Goal: Task Accomplishment & Management: Manage account settings

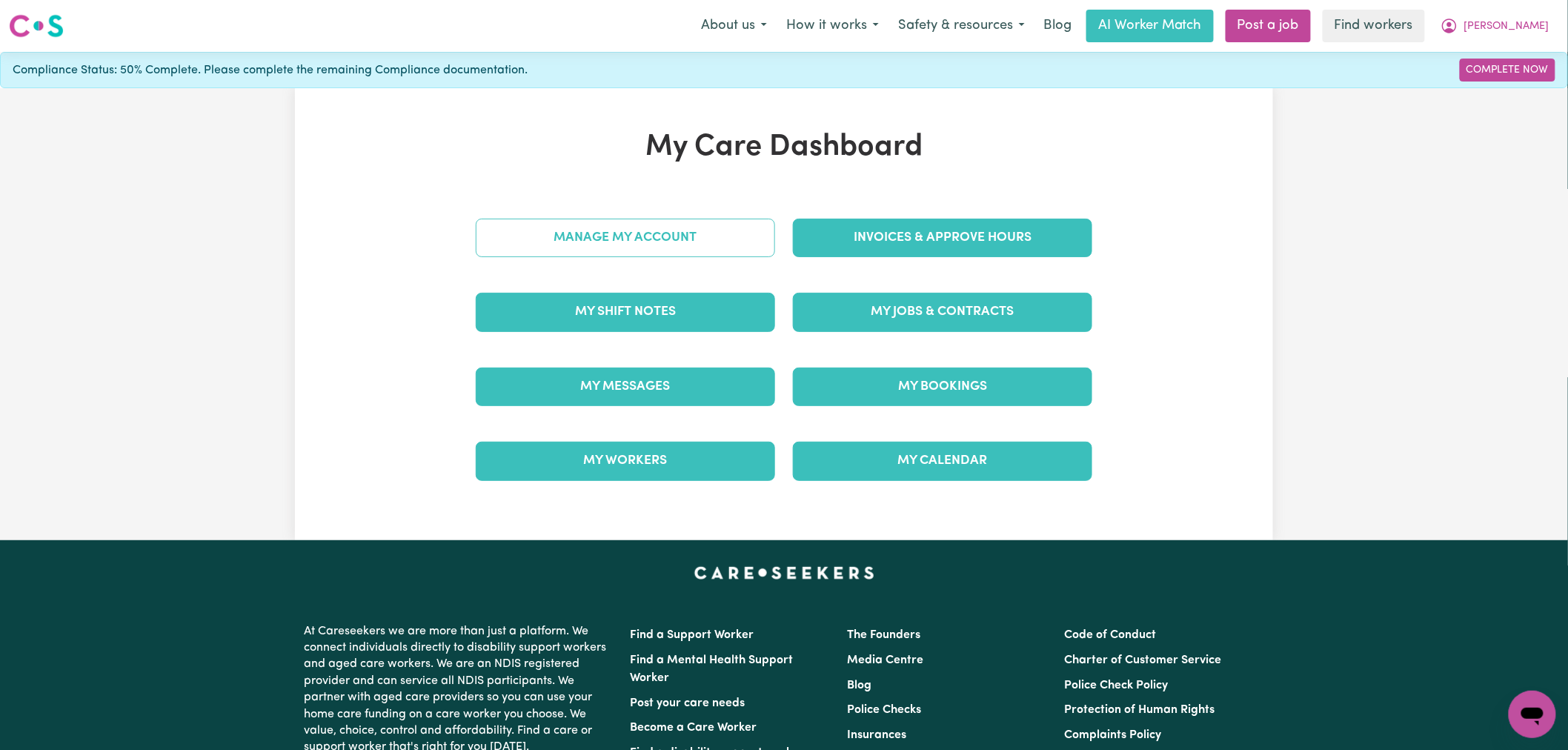
click at [699, 239] on link "Manage My Account" at bounding box center [625, 238] width 299 height 39
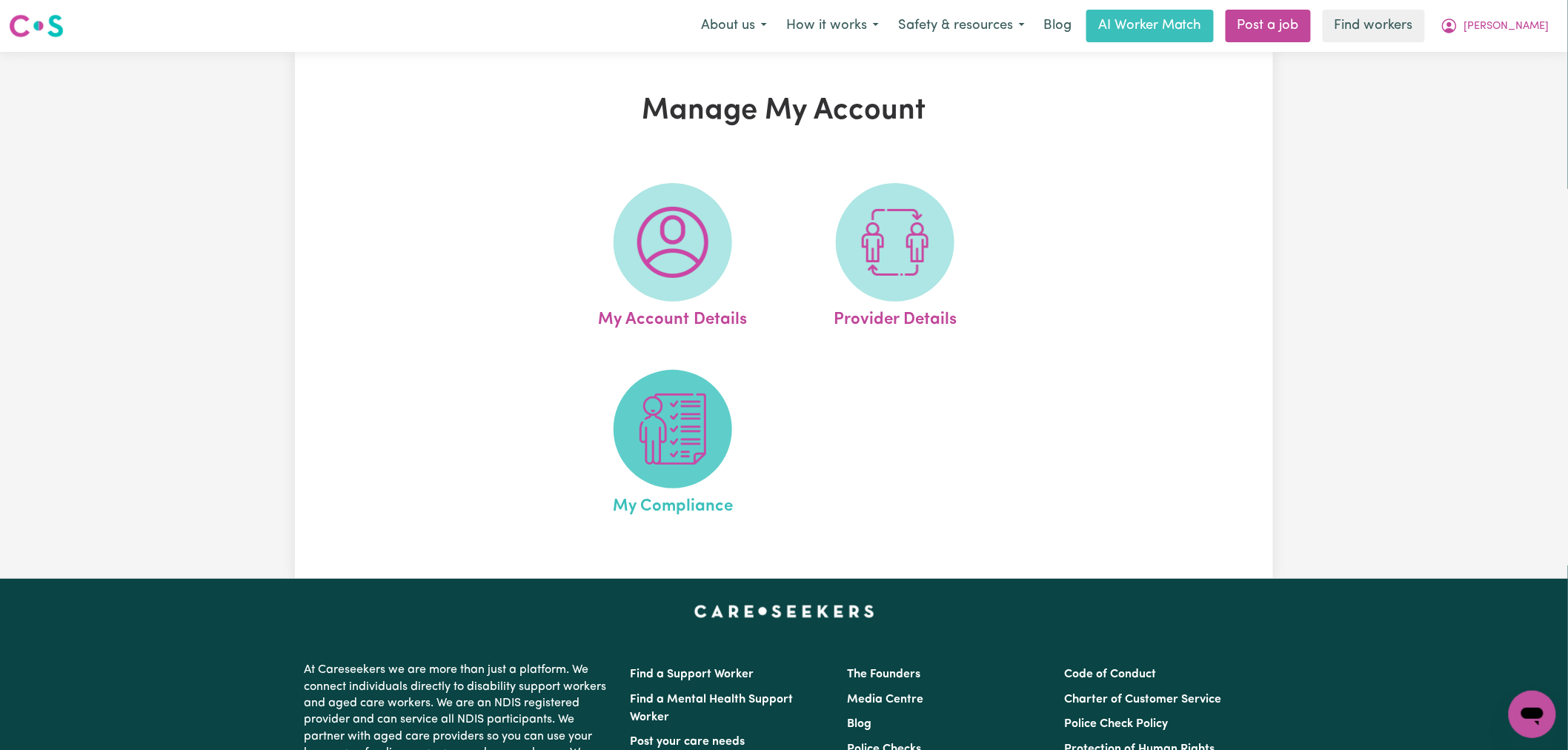
click at [697, 431] on img at bounding box center [672, 429] width 71 height 71
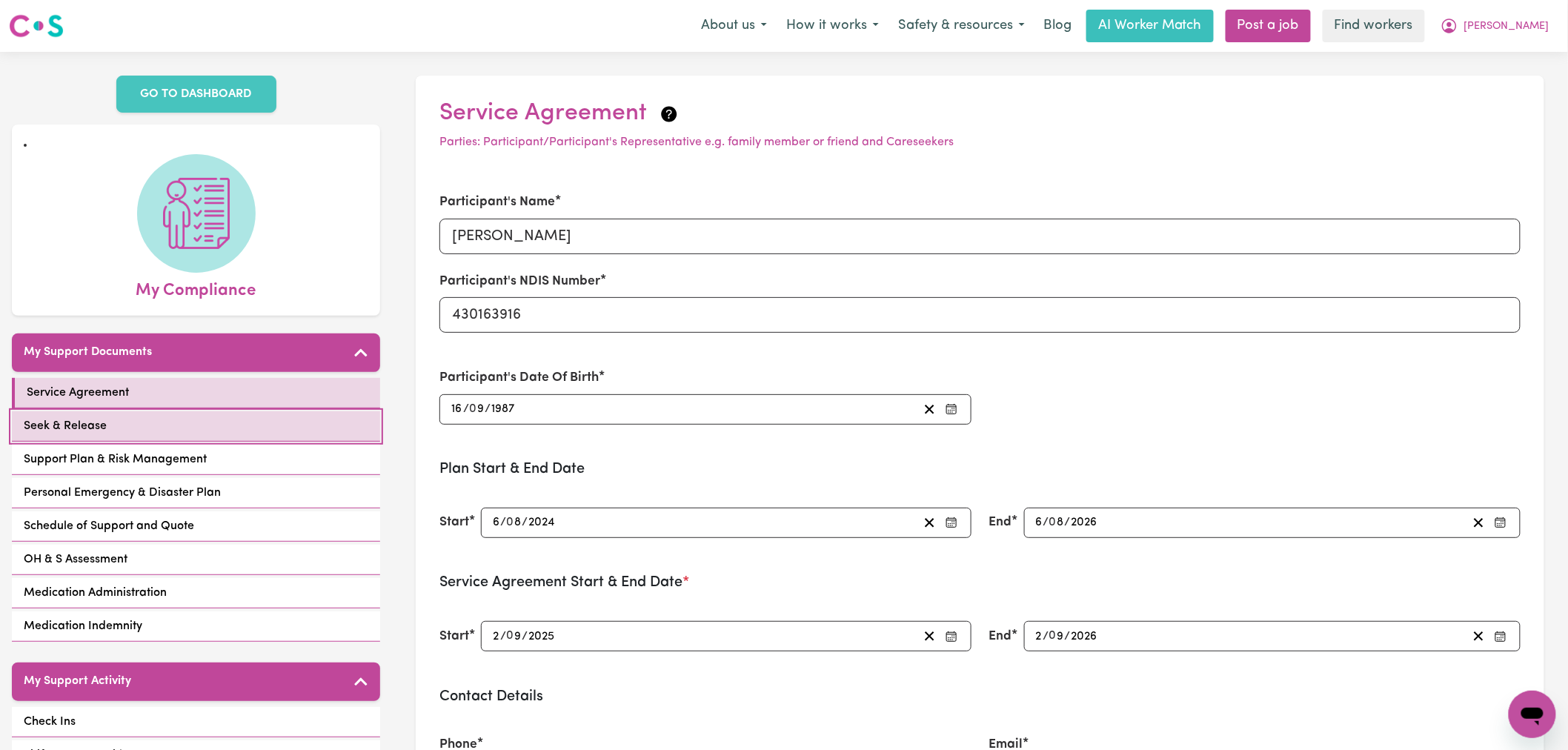
click at [145, 411] on link "Seek & Release" at bounding box center [196, 426] width 369 height 31
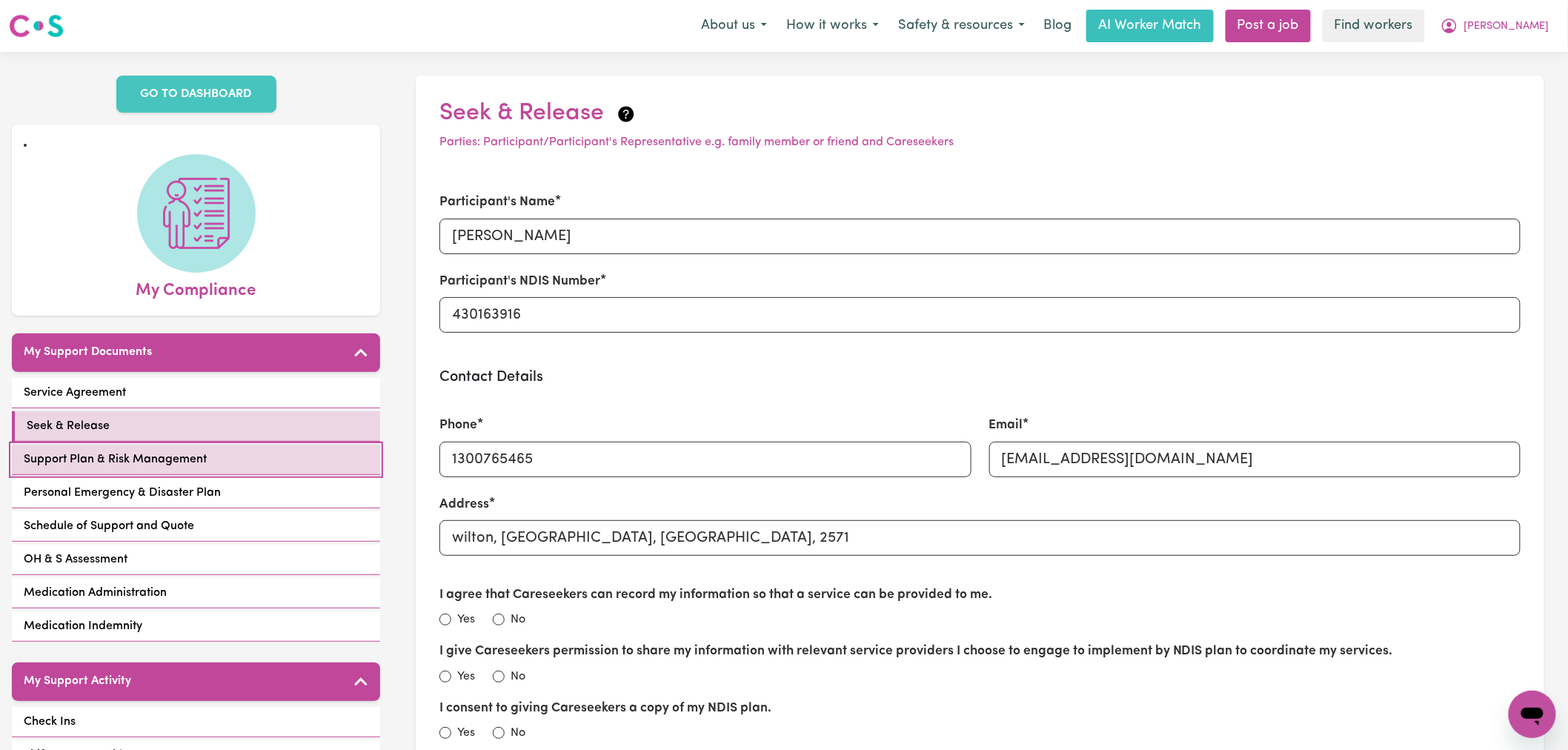
click at [200, 451] on span "Support Plan & Risk Management" at bounding box center [115, 460] width 183 height 18
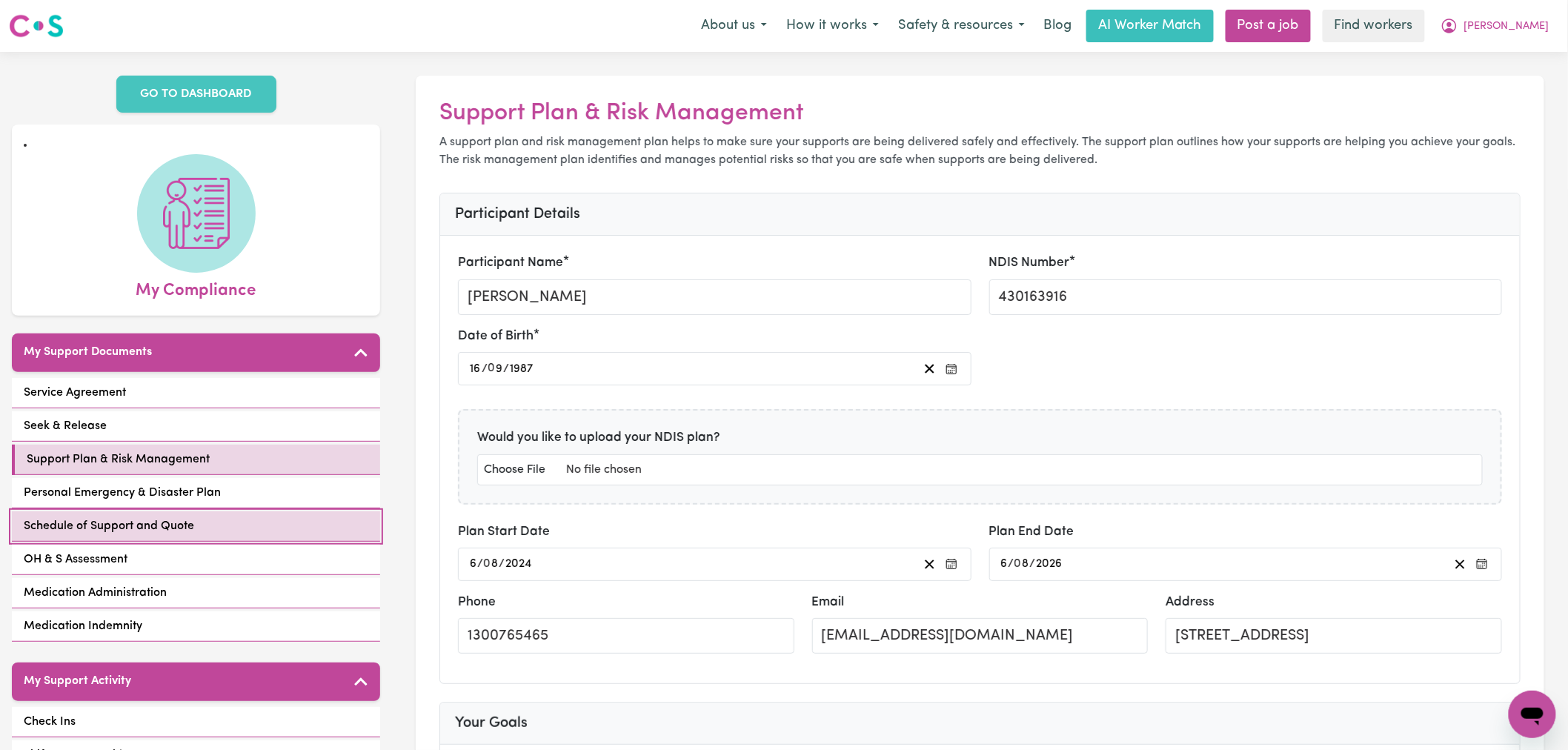
click at [213, 512] on link "Schedule of Support and Quote" at bounding box center [196, 527] width 369 height 31
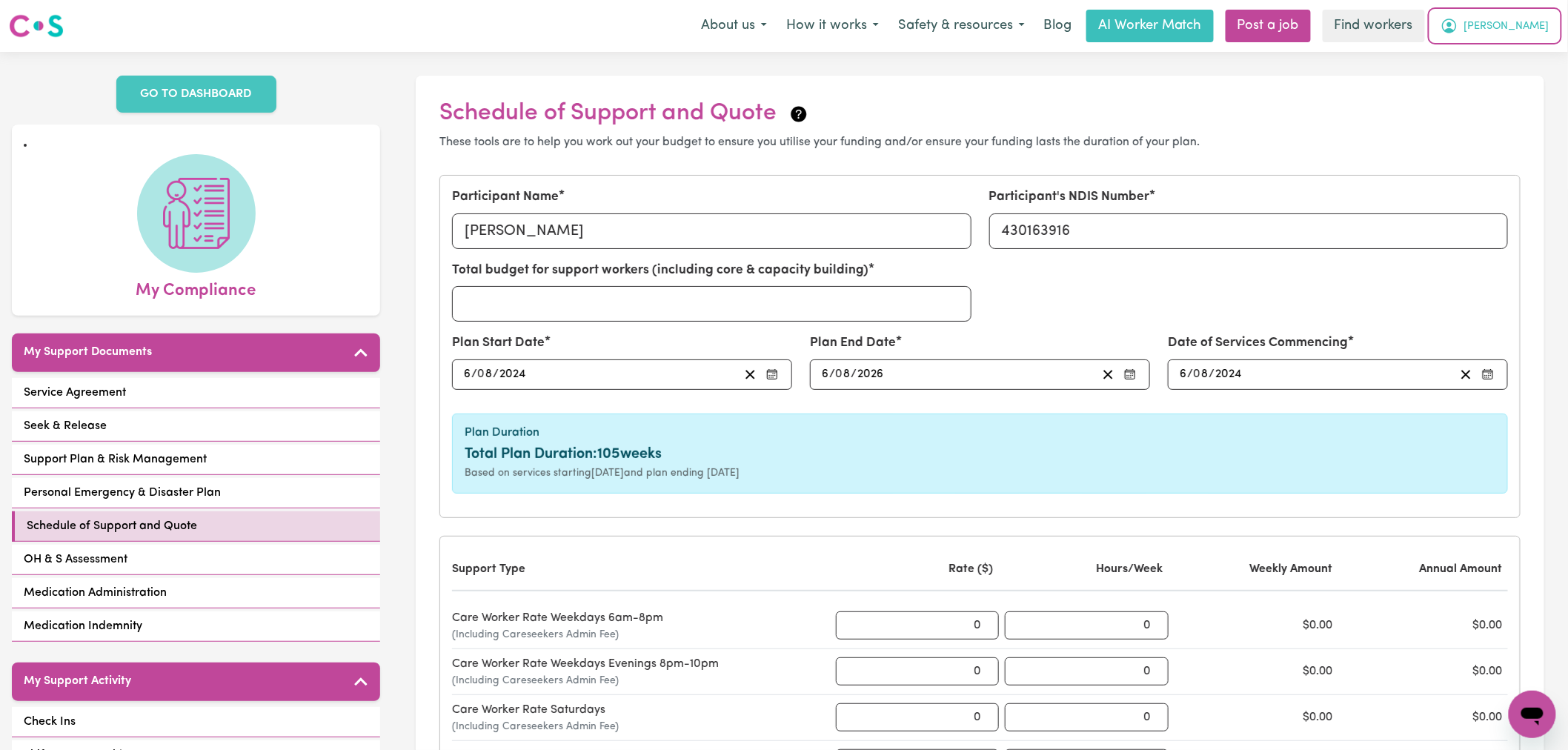
click at [1458, 20] on icon "My Account" at bounding box center [1449, 26] width 18 height 18
click at [1514, 84] on link "Logout" at bounding box center [1499, 85] width 117 height 28
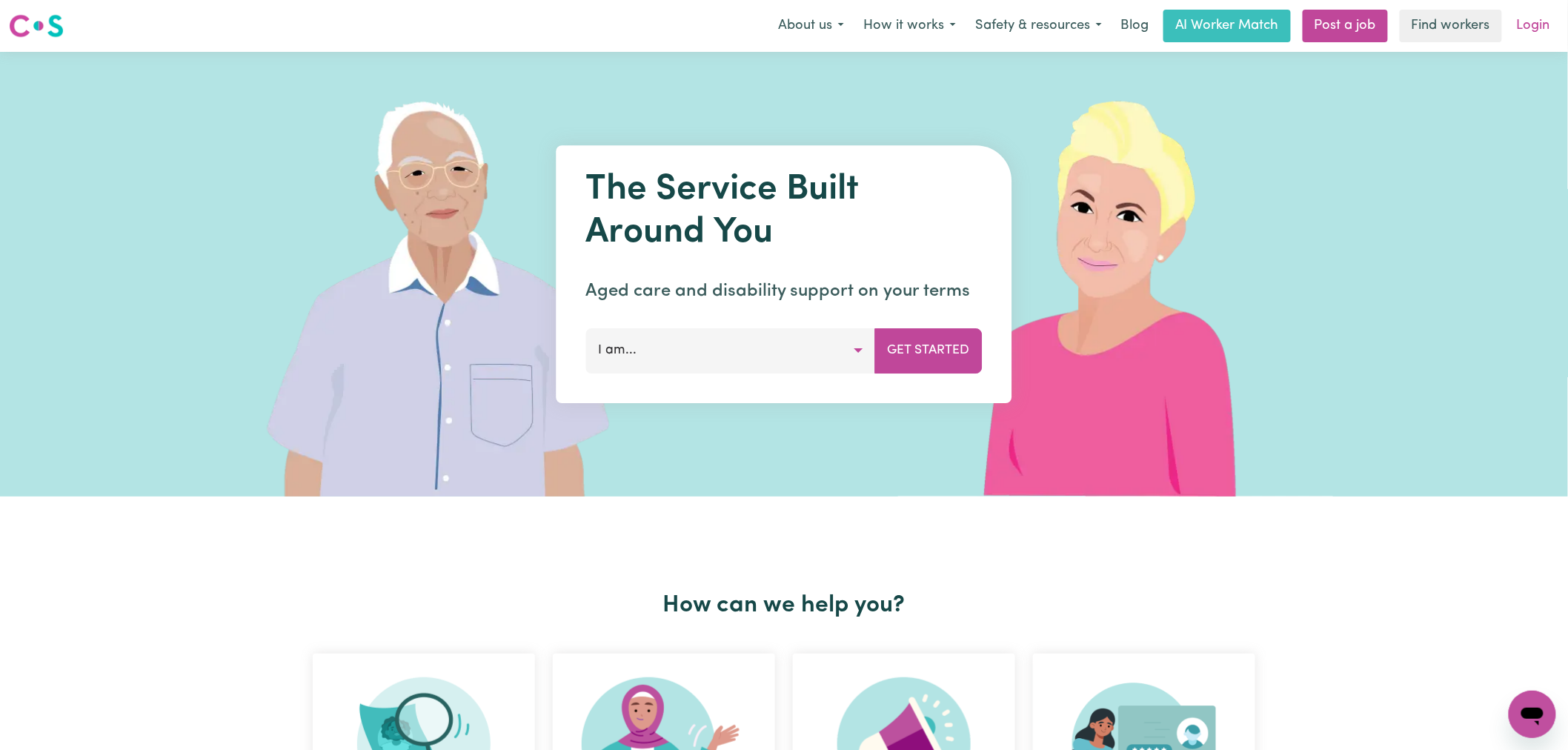
click at [1535, 27] on link "Login" at bounding box center [1534, 26] width 51 height 33
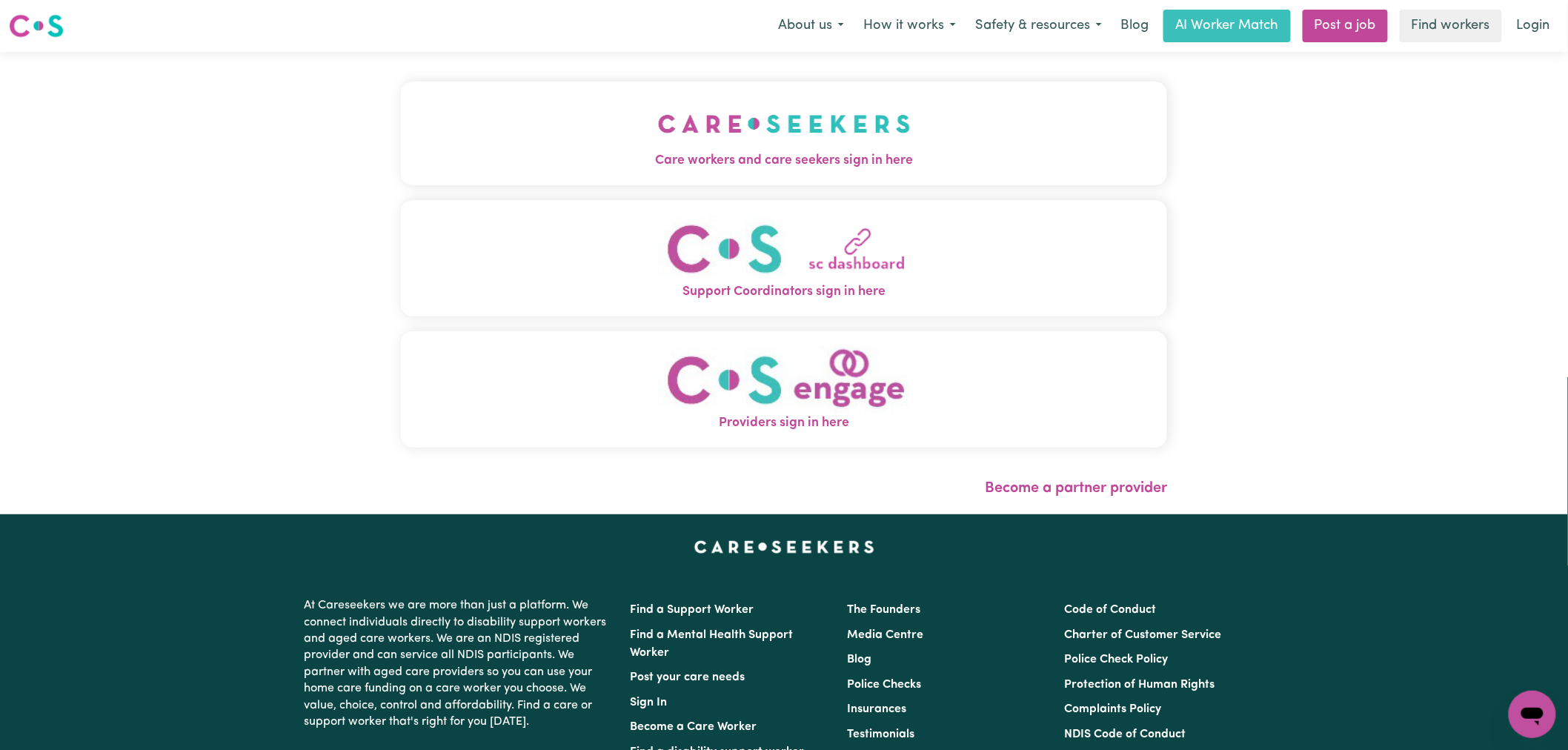
click at [595, 84] on button "Care workers and care seekers sign in here" at bounding box center [783, 133] width 766 height 104
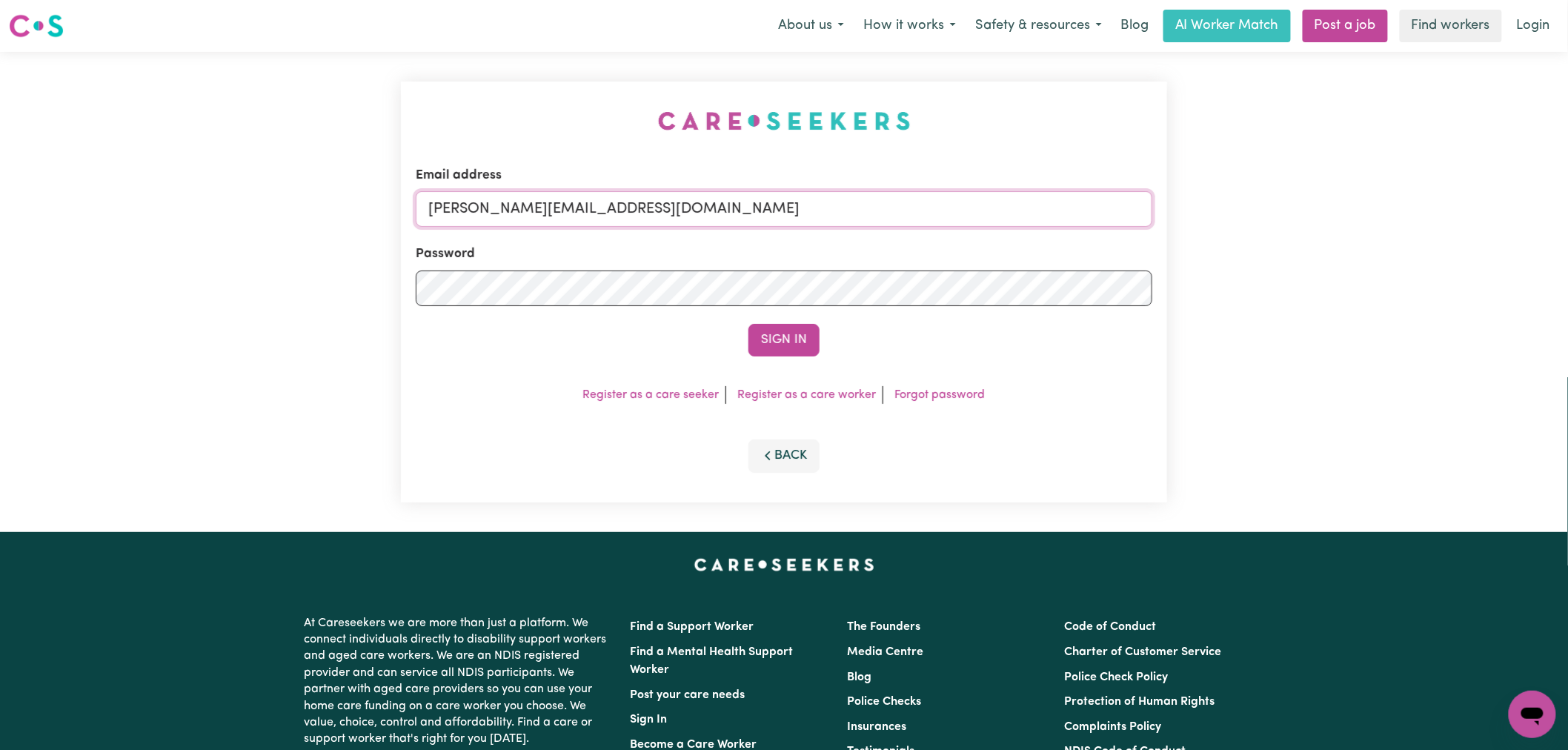
drag, startPoint x: 717, startPoint y: 212, endPoint x: 698, endPoint y: 225, distance: 23.0
click at [717, 212] on input "[PERSON_NAME][EMAIL_ADDRESS][DOMAIN_NAME]" at bounding box center [784, 209] width 737 height 36
drag, startPoint x: 810, startPoint y: 210, endPoint x: 502, endPoint y: 217, distance: 308.1
click at [502, 217] on input "[EMAIL_ADDRESS][DOMAIN_NAME]" at bounding box center [784, 209] width 737 height 36
type input "superuser~ [EMAIL_ADDRESS][DOMAIN_NAME]"
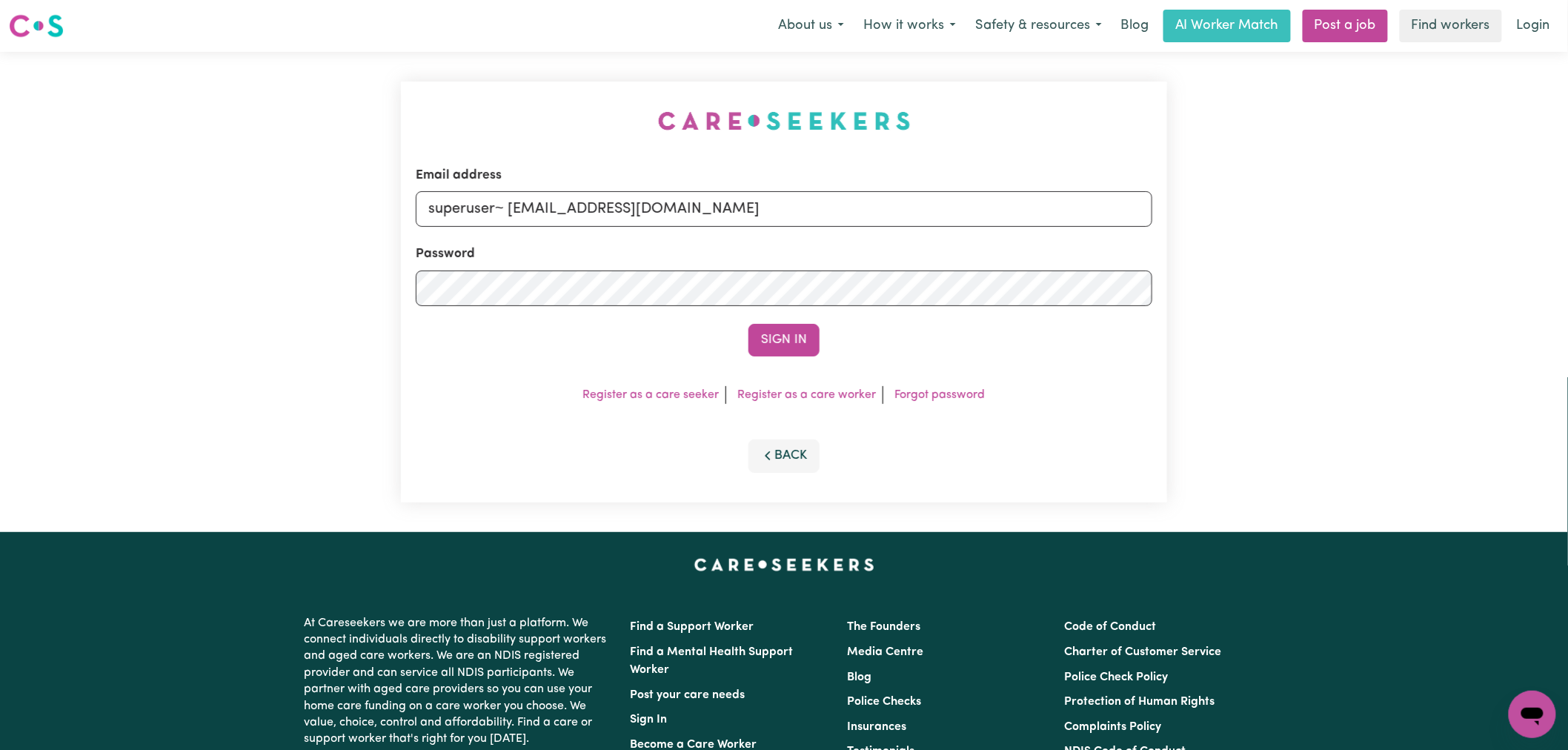
click at [748, 324] on button "Sign In" at bounding box center [783, 340] width 71 height 33
click at [1540, 22] on link "Login" at bounding box center [1534, 26] width 51 height 33
click at [1536, 35] on link "Login" at bounding box center [1534, 26] width 51 height 33
click at [1535, 30] on link "Login" at bounding box center [1534, 26] width 51 height 33
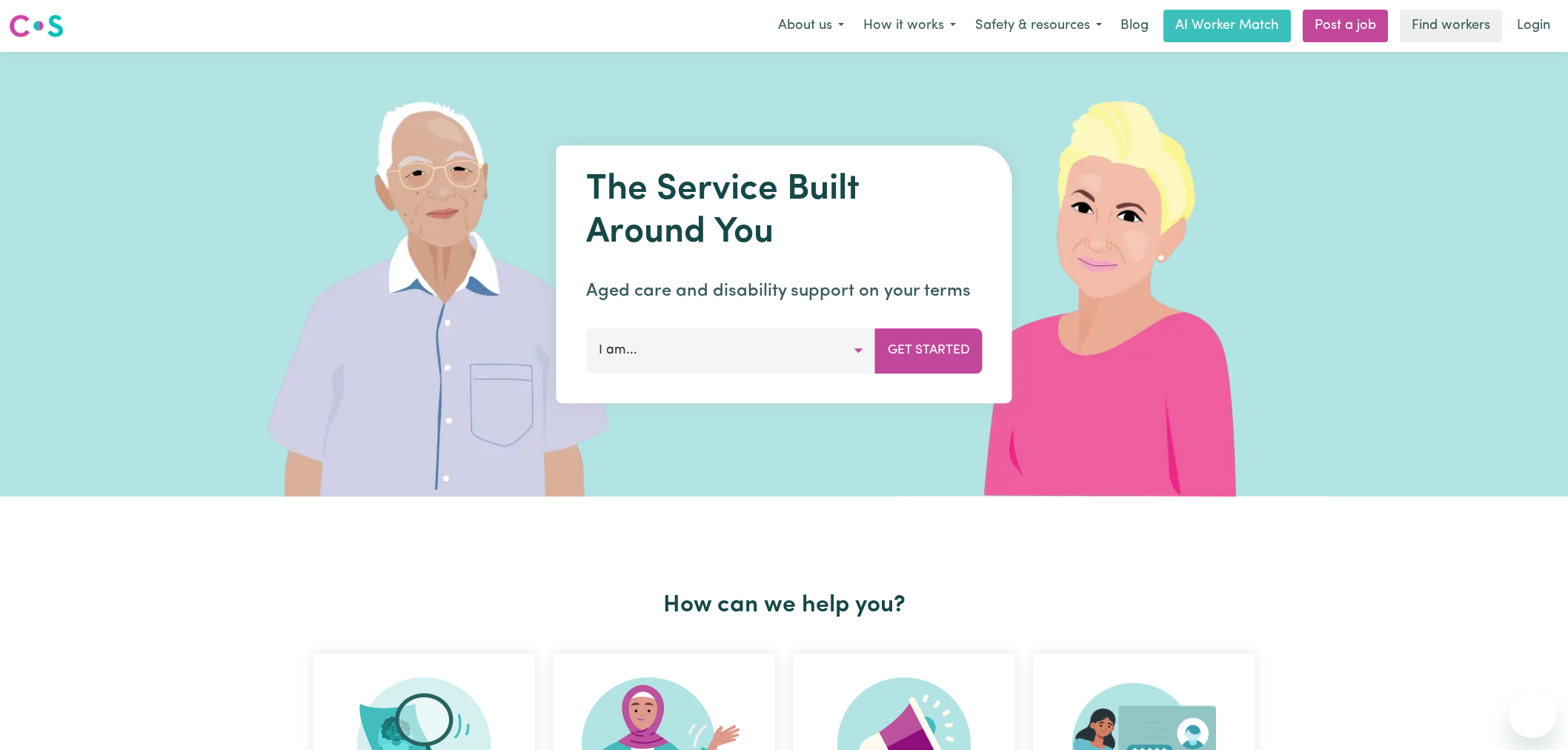
click at [1543, 25] on link "Login" at bounding box center [1534, 26] width 51 height 33
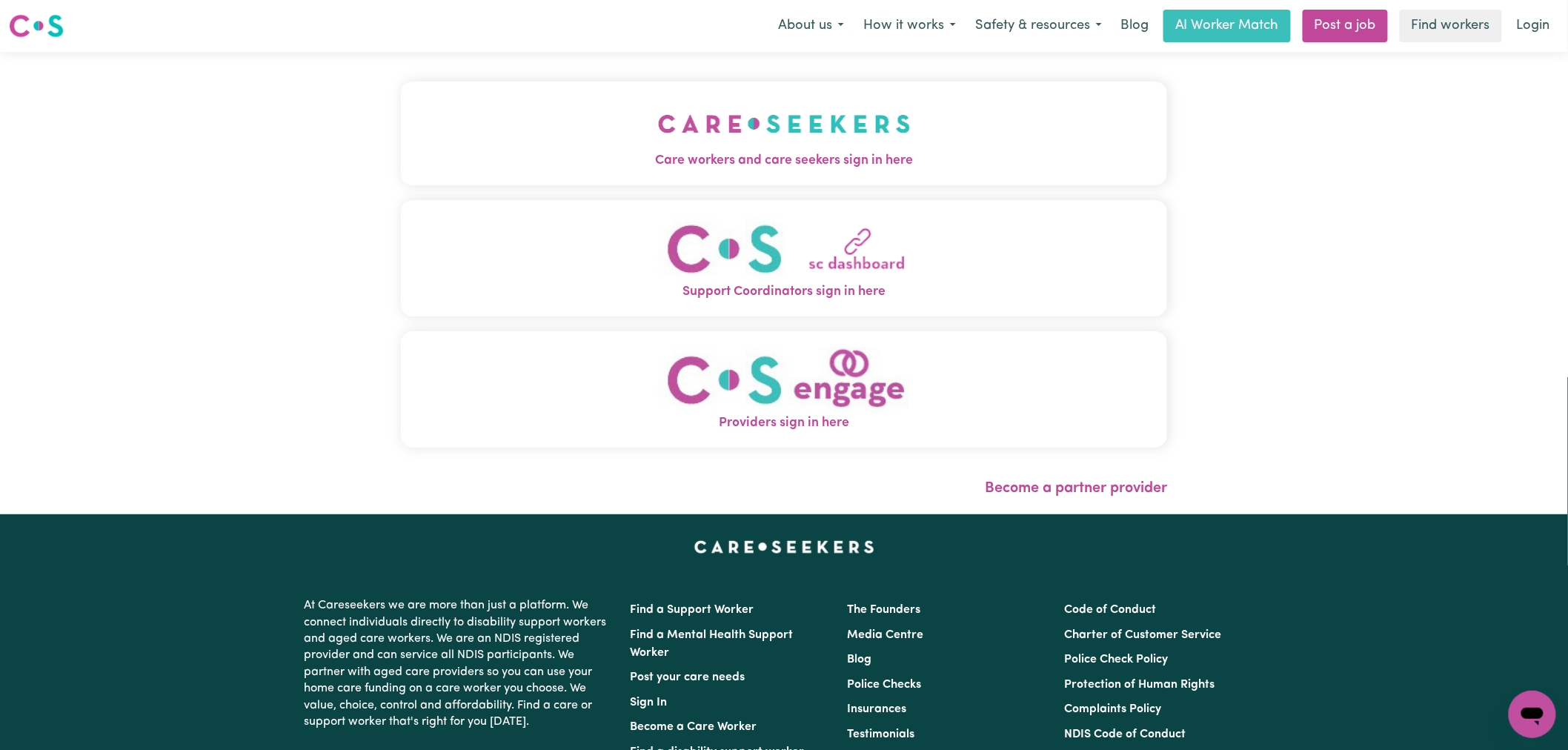
click at [658, 372] on img "Providers sign in here" at bounding box center [784, 380] width 253 height 67
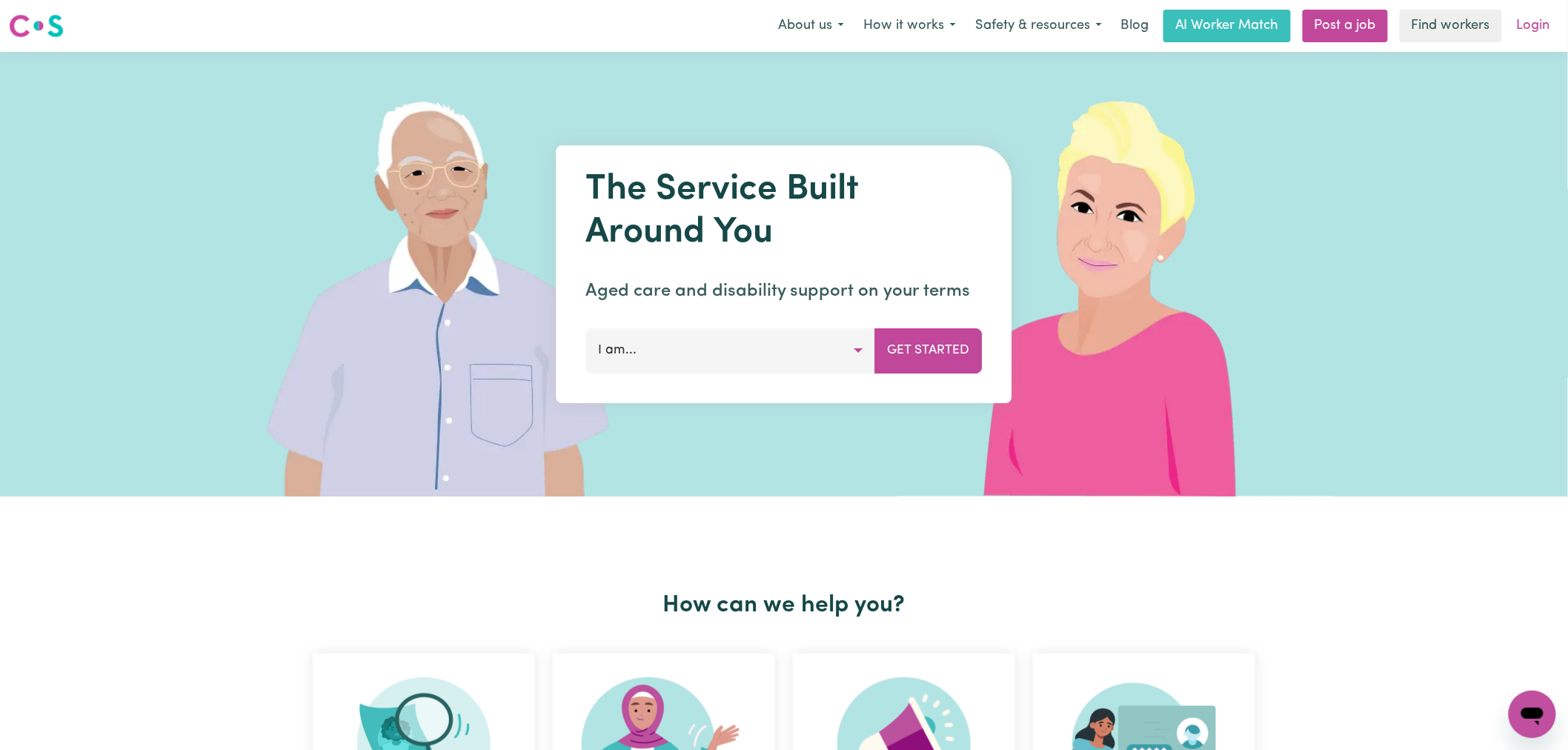
click at [1546, 31] on link "Login" at bounding box center [1534, 26] width 51 height 33
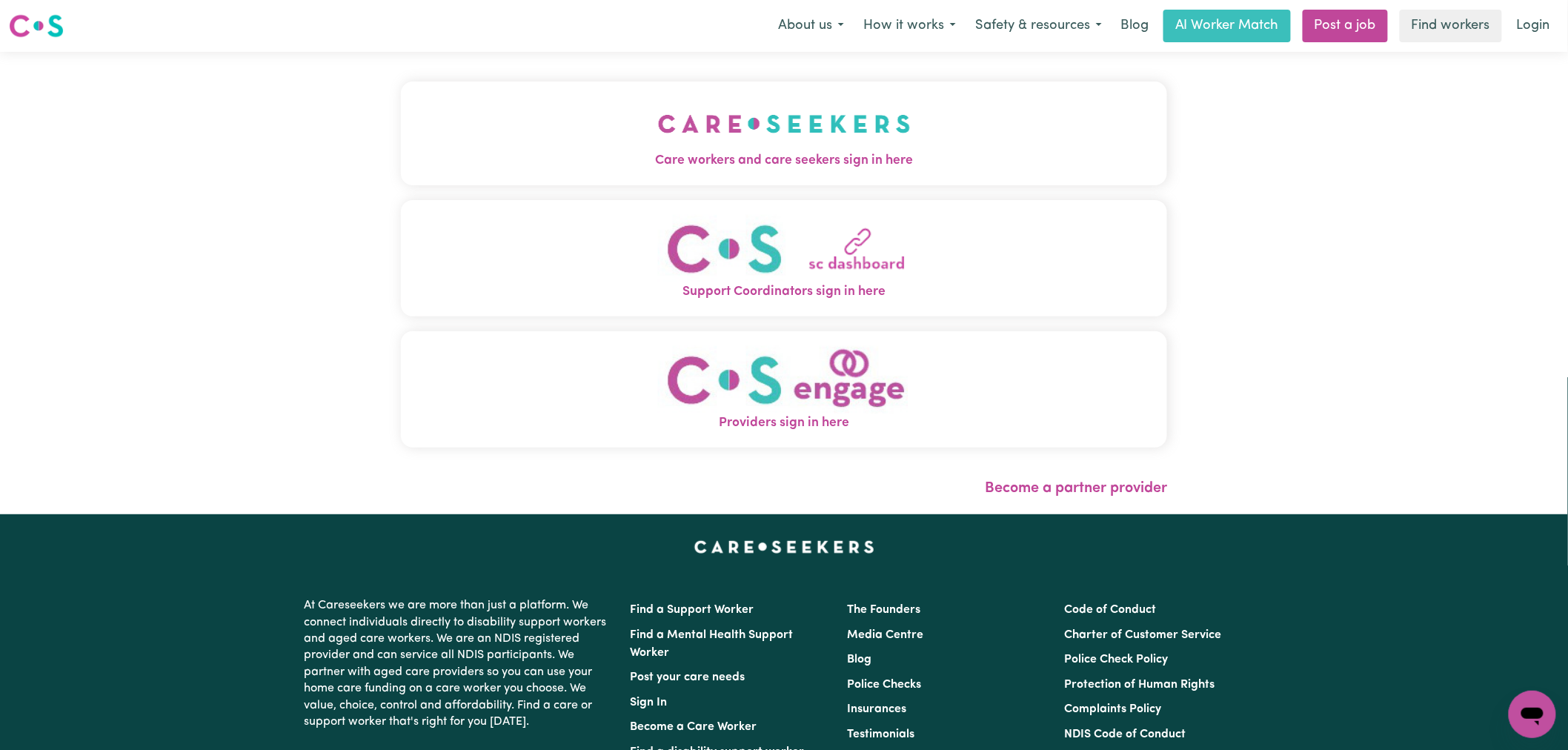
click at [487, 153] on span "Care workers and care seekers sign in here" at bounding box center [783, 161] width 766 height 19
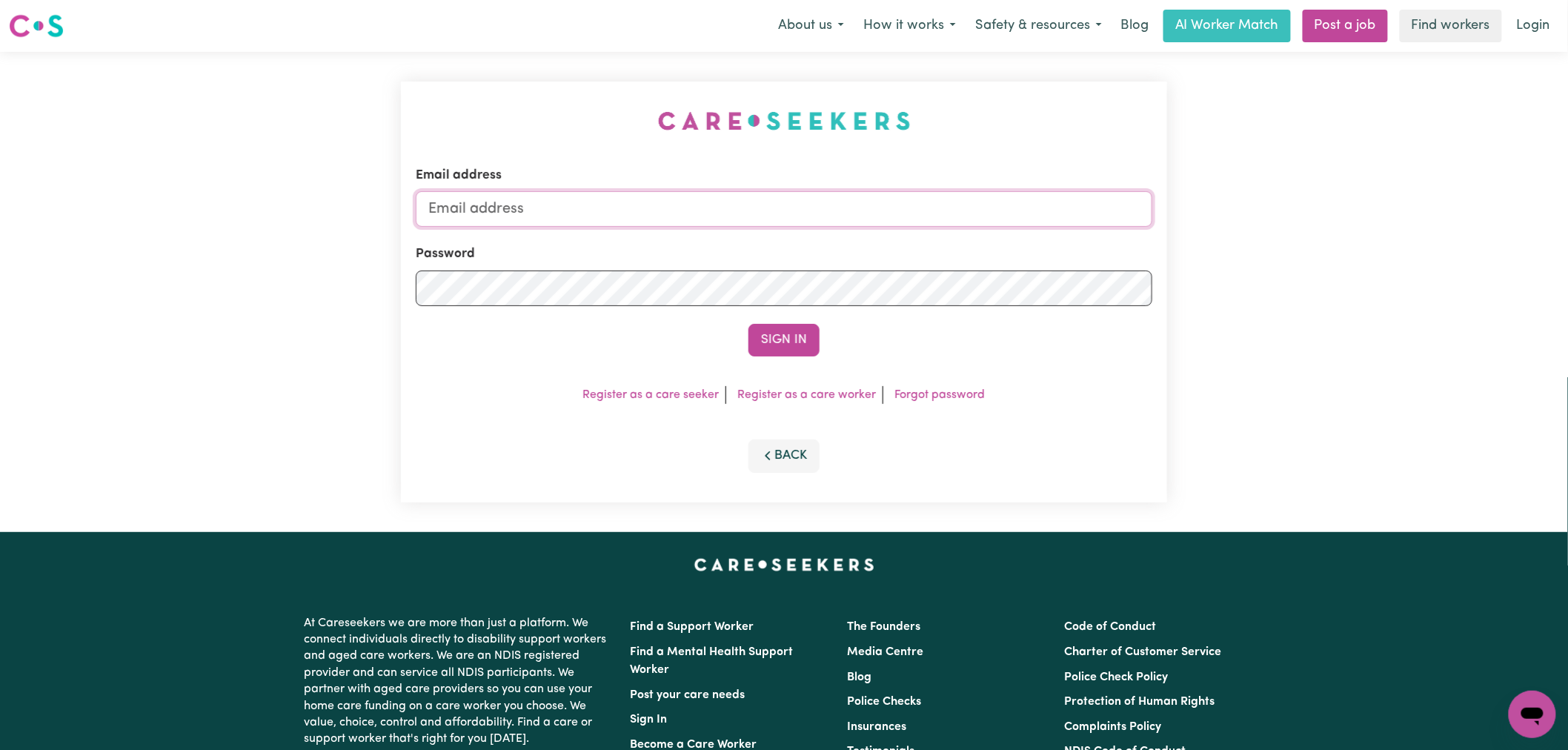
type input "[PERSON_NAME][EMAIL_ADDRESS][DOMAIN_NAME]"
click at [803, 346] on button "Sign In" at bounding box center [783, 340] width 71 height 33
